Goal: Contribute content

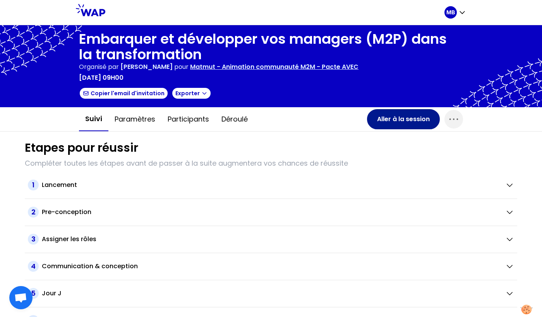
click at [410, 123] on button "Aller à la session" at bounding box center [403, 119] width 73 height 20
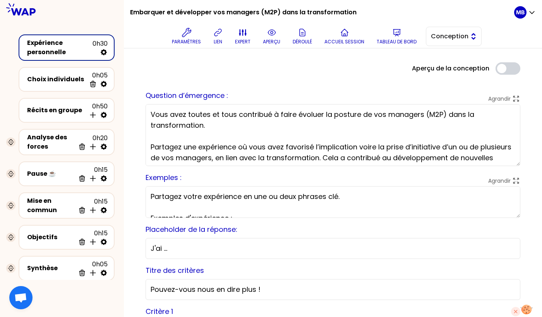
click at [445, 34] on span "Conception" at bounding box center [448, 36] width 35 height 9
click at [445, 67] on span "Facilitation" at bounding box center [458, 68] width 33 height 9
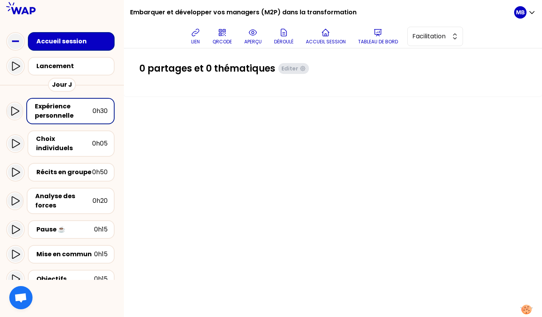
click at [92, 40] on div "Accueil session" at bounding box center [73, 41] width 74 height 9
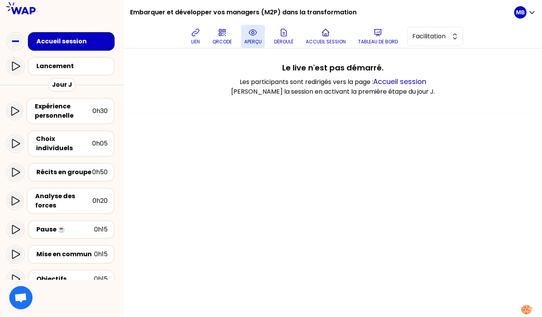
click at [247, 37] on button "aperçu" at bounding box center [253, 36] width 24 height 23
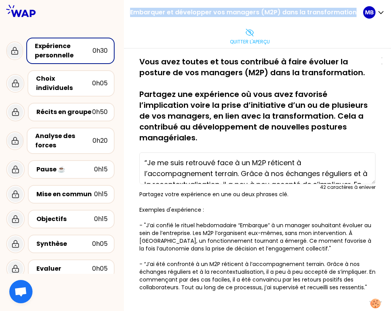
drag, startPoint x: 130, startPoint y: 13, endPoint x: 352, endPoint y: 10, distance: 221.9
click at [352, 10] on h1 "Embarquer et développer vos managers (M2P) dans la transformation" at bounding box center [243, 12] width 227 height 25
copy h1 "Embarquer et développer vos managers (M2P) dans la transformation"
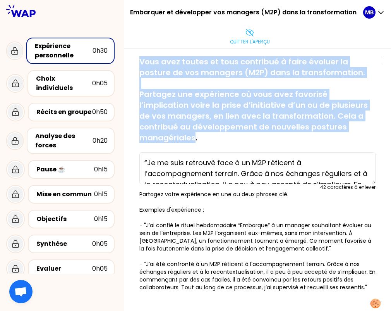
drag, startPoint x: 140, startPoint y: 59, endPoint x: 359, endPoint y: 129, distance: 230.1
click at [359, 129] on p "Vous avez toutes et tous contribué à faire évoluer la posture de vos managers (…" at bounding box center [257, 99] width 236 height 87
drag, startPoint x: 370, startPoint y: 128, endPoint x: 139, endPoint y: 52, distance: 243.1
click at [139, 52] on div "sauvegardé Vous avez toutes et tous contribué à faire évoluer la posture de vos…" at bounding box center [257, 282] width 267 height 469
copy div "sauvegardé Vous avez toutes et tous contribué à faire évoluer la posture de vos…"
